Goal: Find specific page/section: Find specific page/section

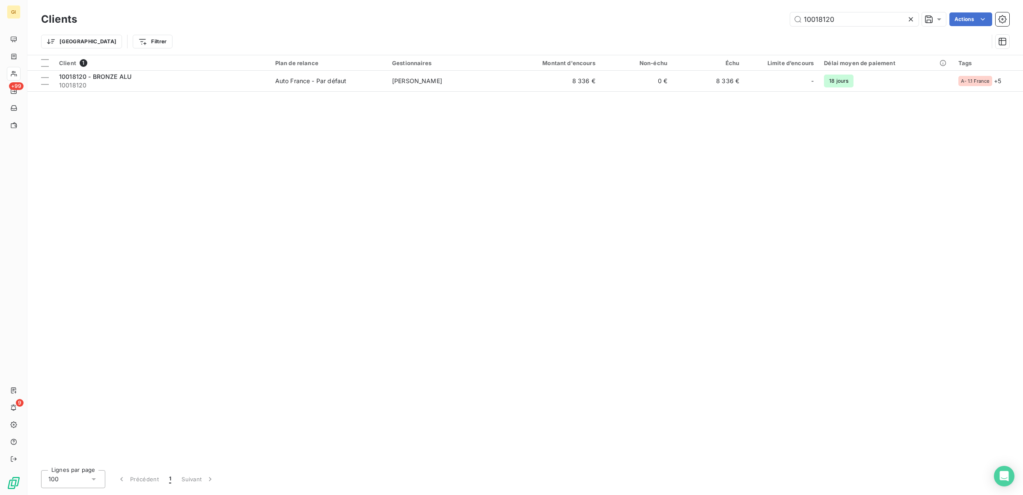
drag, startPoint x: 841, startPoint y: 16, endPoint x: 761, endPoint y: 32, distance: 81.7
click at [761, 32] on div "Clients 10018120 Actions Trier Filtrer" at bounding box center [525, 32] width 969 height 45
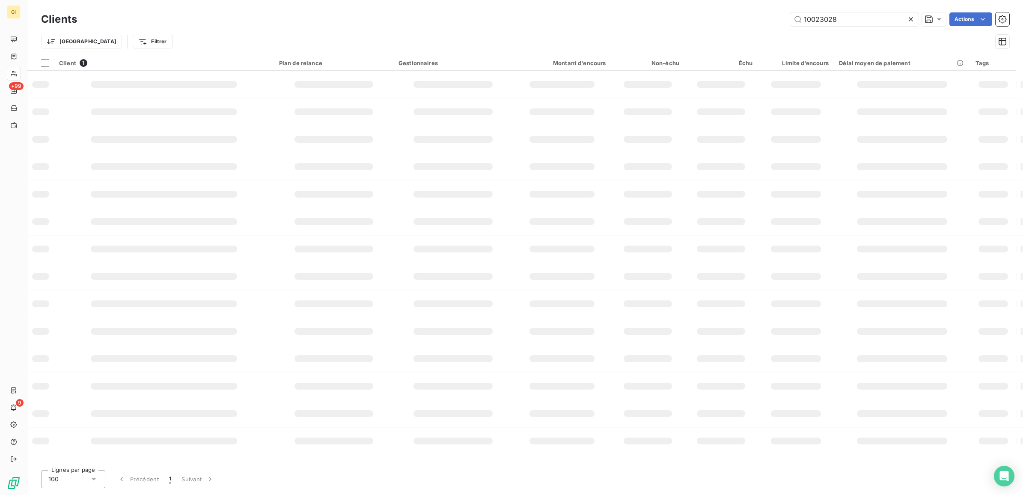
type input "10023028"
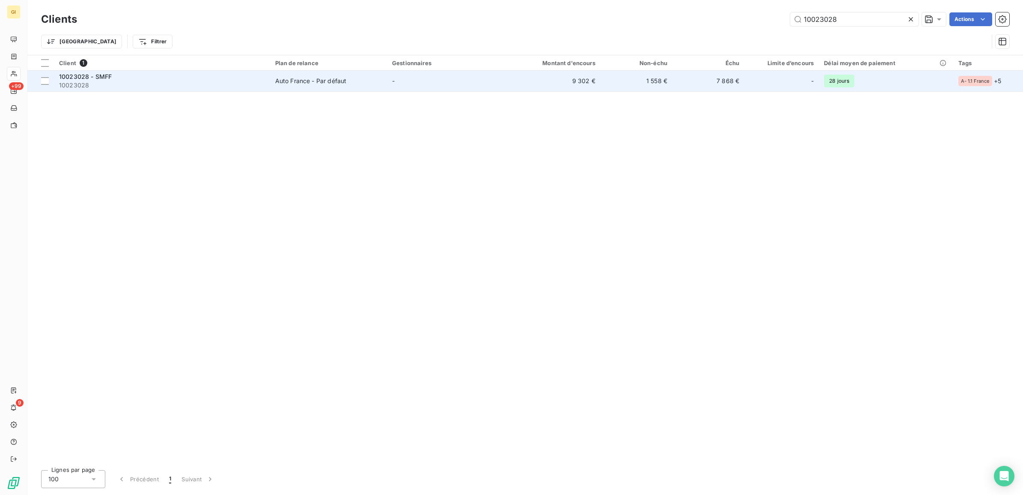
click at [277, 82] on div "Auto France - Par défaut" at bounding box center [311, 81] width 72 height 9
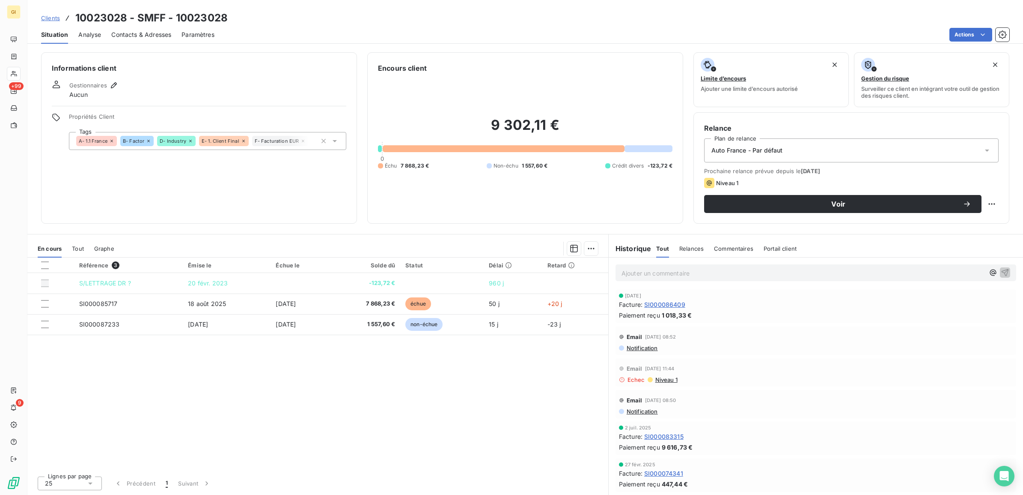
click at [50, 18] on span "Clients" at bounding box center [50, 18] width 19 height 7
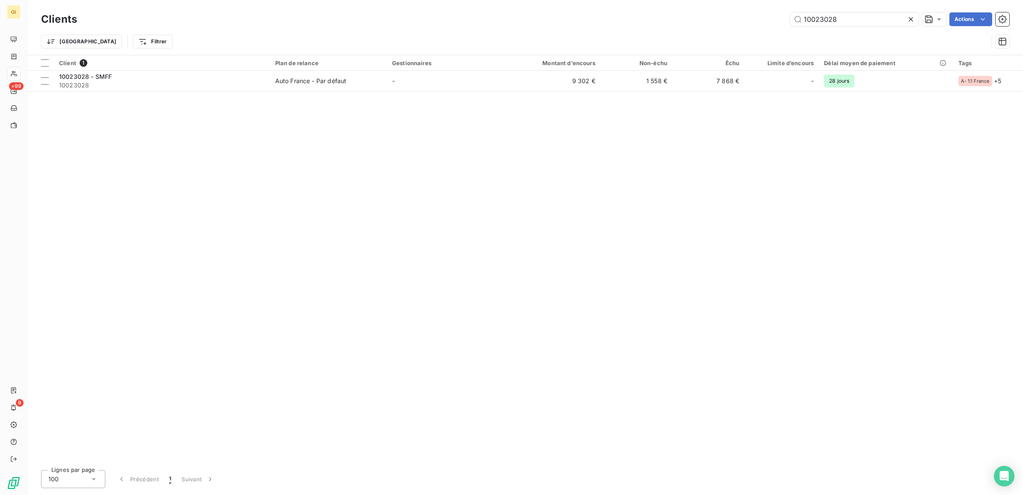
drag, startPoint x: 848, startPoint y: 20, endPoint x: 660, endPoint y: 35, distance: 188.5
click at [664, 33] on div "Clients 10023028 Actions Trier Filtrer" at bounding box center [525, 32] width 969 height 45
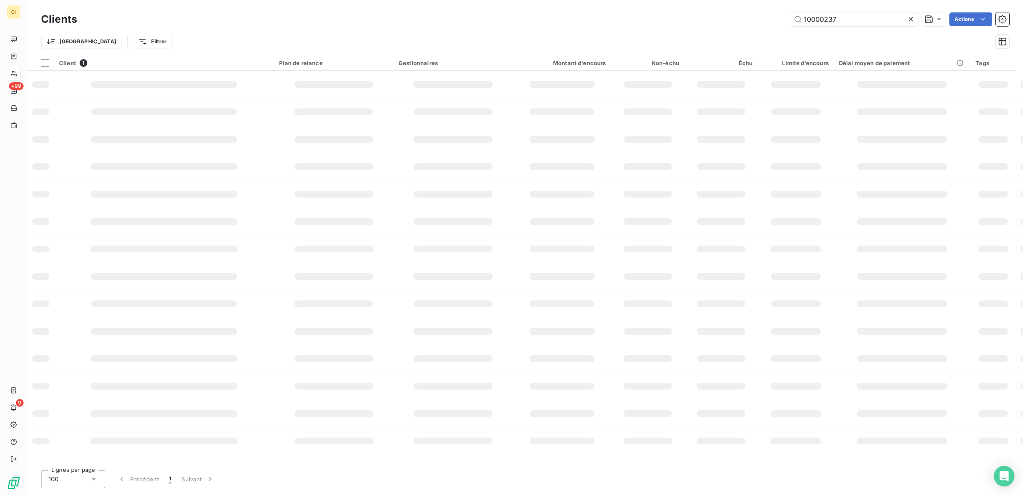
type input "10000237"
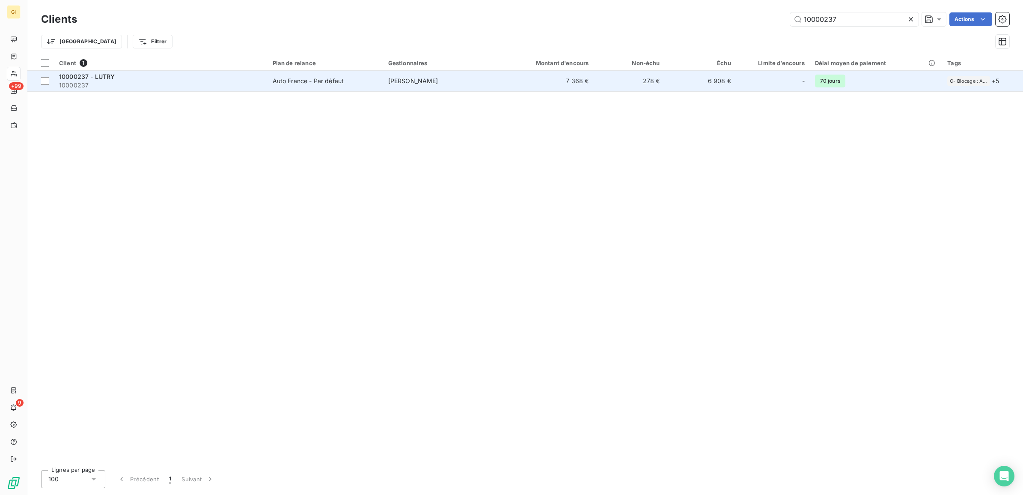
click at [256, 79] on div "10000237 - LUTRY" at bounding box center [160, 76] width 203 height 9
